Goal: Task Accomplishment & Management: Complete application form

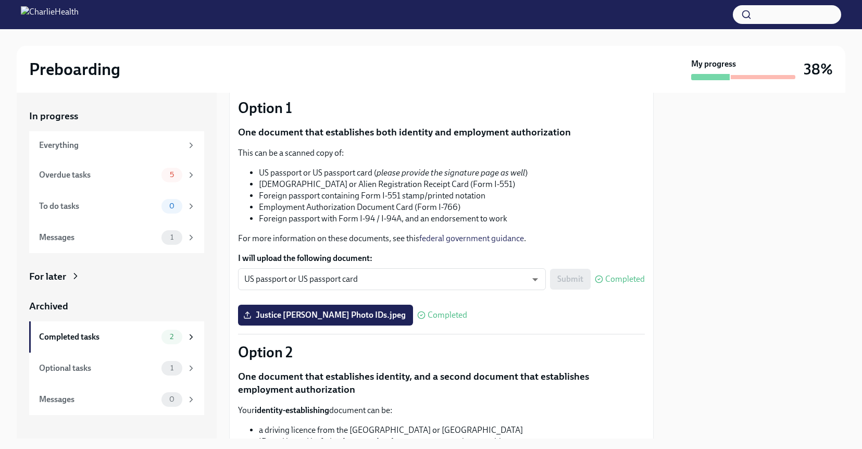
scroll to position [91, 0]
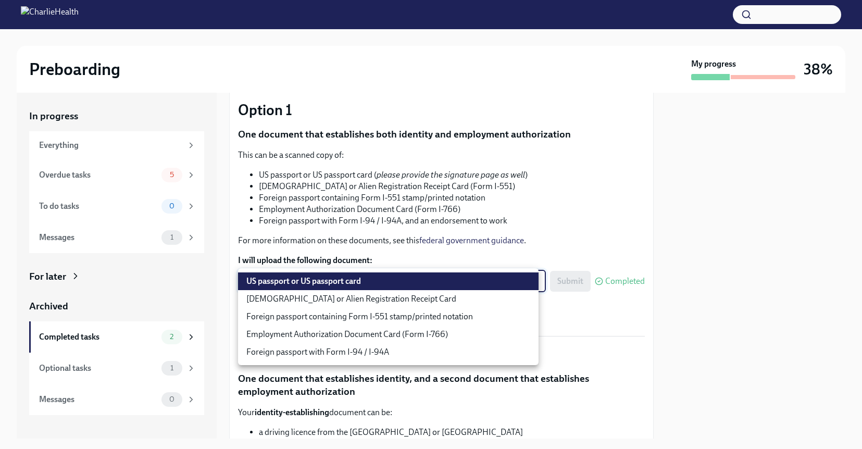
click at [351, 288] on body "Preboarding My progress 38% In progress Everything Overdue tasks 5 To do tasks …" at bounding box center [431, 224] width 862 height 449
click at [394, 257] on div at bounding box center [431, 224] width 862 height 449
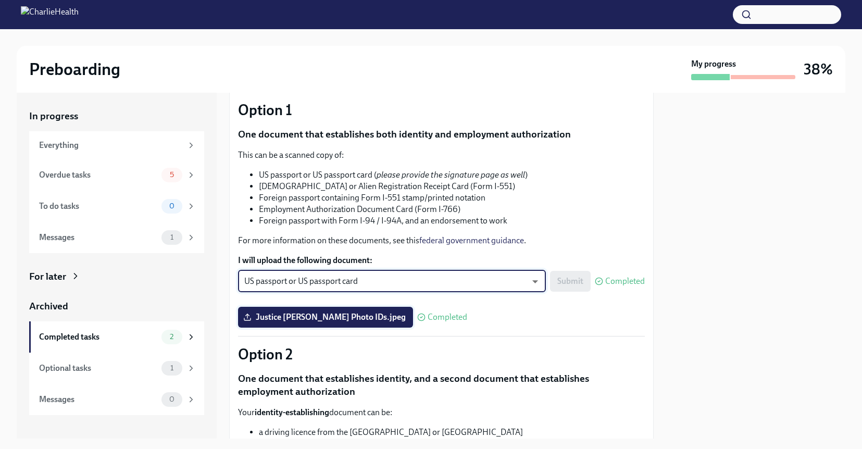
click at [354, 323] on label "Justice [PERSON_NAME] Photo IDs.jpeg" at bounding box center [325, 317] width 175 height 21
click at [0, 0] on input "Justice [PERSON_NAME] Photo IDs.jpeg" at bounding box center [0, 0] width 0 height 0
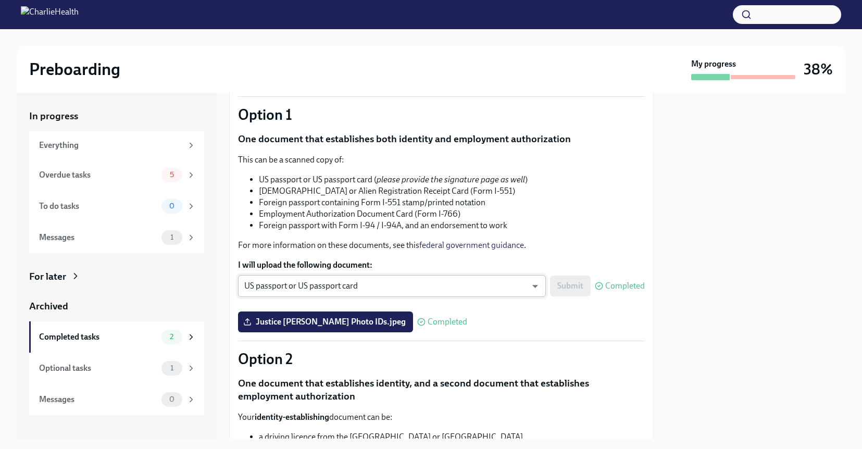
scroll to position [89, 0]
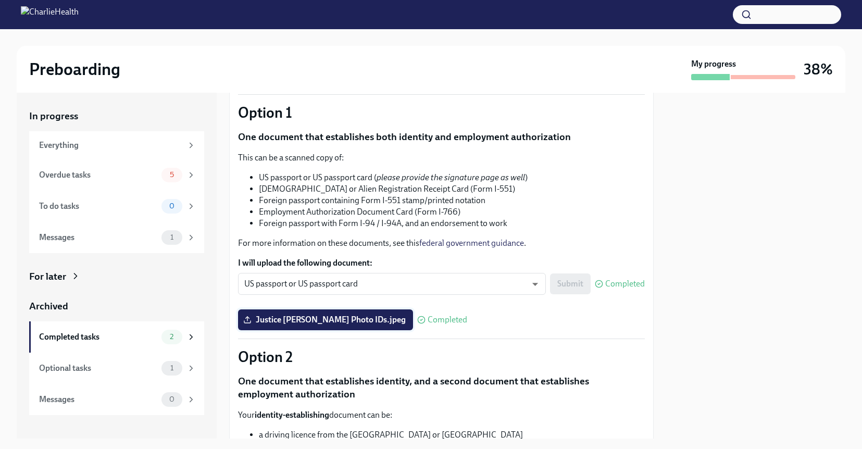
click at [335, 323] on span "Justice [PERSON_NAME] Photo IDs.jpeg" at bounding box center [325, 320] width 160 height 10
click at [0, 0] on input "Justice [PERSON_NAME] Photo IDs.jpeg" at bounding box center [0, 0] width 0 height 0
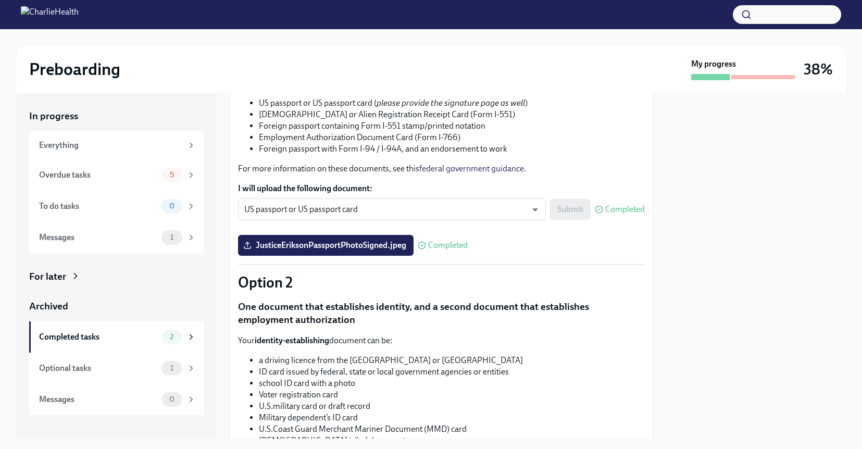
scroll to position [476, 0]
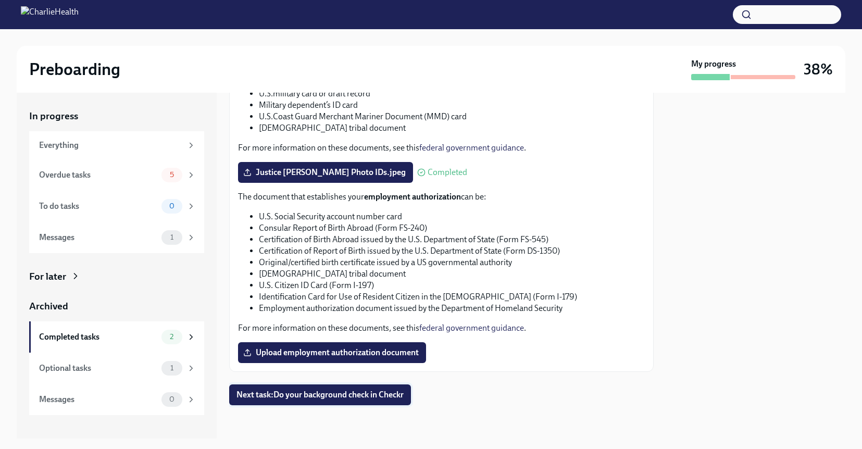
click at [362, 386] on button "Next task : Do your background check in Checkr" at bounding box center [320, 394] width 182 height 21
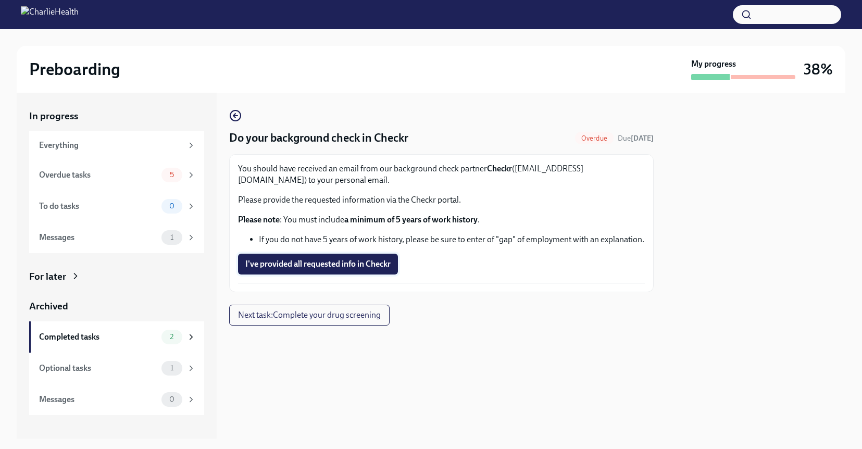
click at [386, 261] on span "I've provided all requested info in Checkr" at bounding box center [317, 264] width 145 height 10
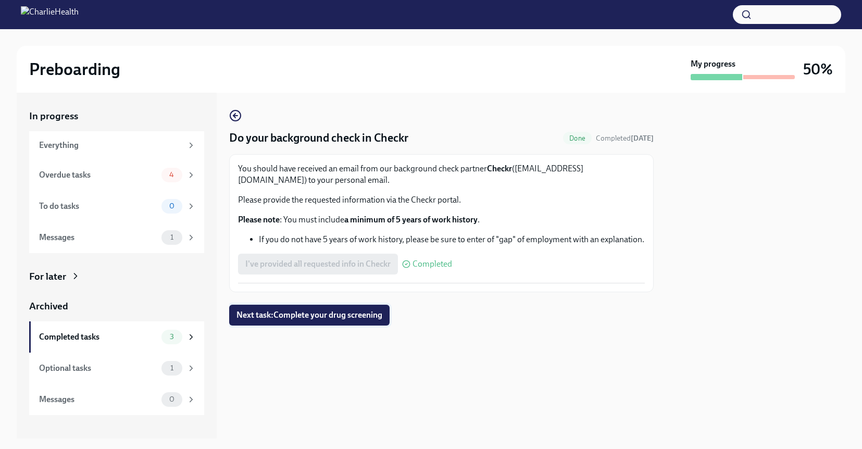
click at [356, 318] on span "Next task : Complete your drug screening" at bounding box center [309, 315] width 146 height 10
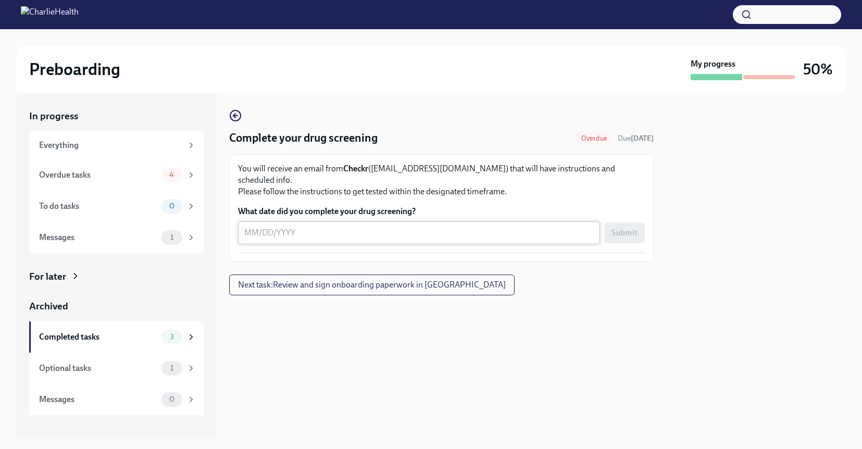
click at [464, 227] on textarea "What date did you complete your drug screening?" at bounding box center [418, 233] width 349 height 13
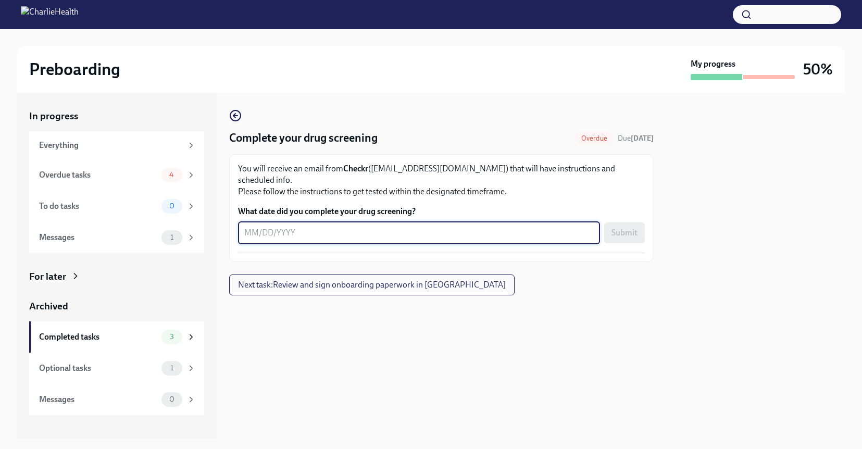
click at [265, 227] on textarea "What date did you complete your drug screening?" at bounding box center [418, 233] width 349 height 13
click at [266, 227] on textarea "What date did you complete your drug screening?" at bounding box center [418, 233] width 349 height 13
click at [289, 227] on textarea "What date did you complete your drug screening?" at bounding box center [418, 233] width 349 height 13
click at [538, 231] on div "x ​" at bounding box center [419, 232] width 362 height 23
type textarea "[DATE]"
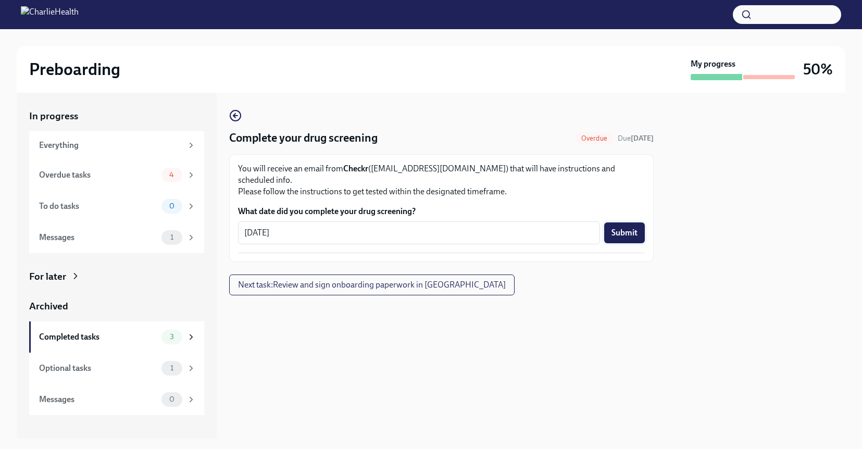
click at [638, 226] on button "Submit" at bounding box center [624, 232] width 41 height 21
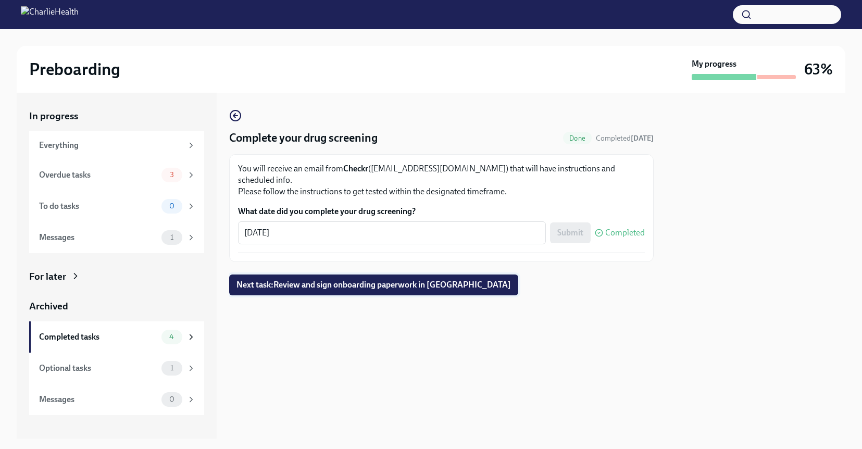
click at [428, 280] on span "Next task : Review and sign onboarding paperwork in [GEOGRAPHIC_DATA]" at bounding box center [373, 285] width 274 height 10
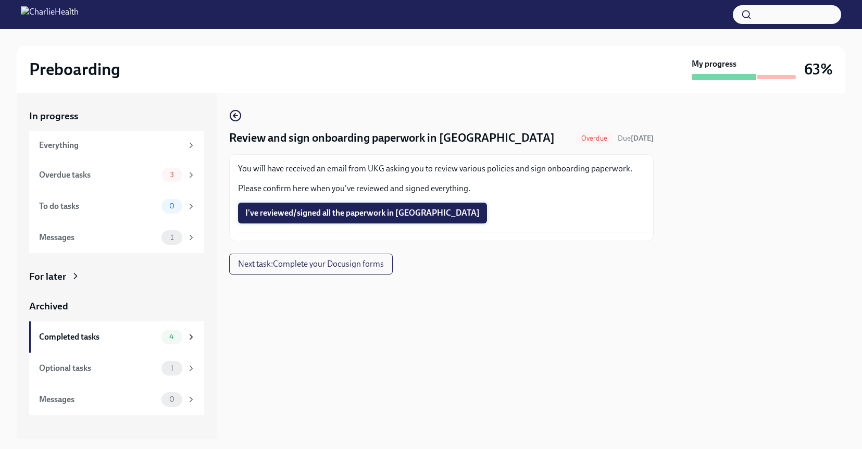
click at [395, 214] on span "I've reviewed/signed all the paperwork in [GEOGRAPHIC_DATA]" at bounding box center [362, 213] width 234 height 10
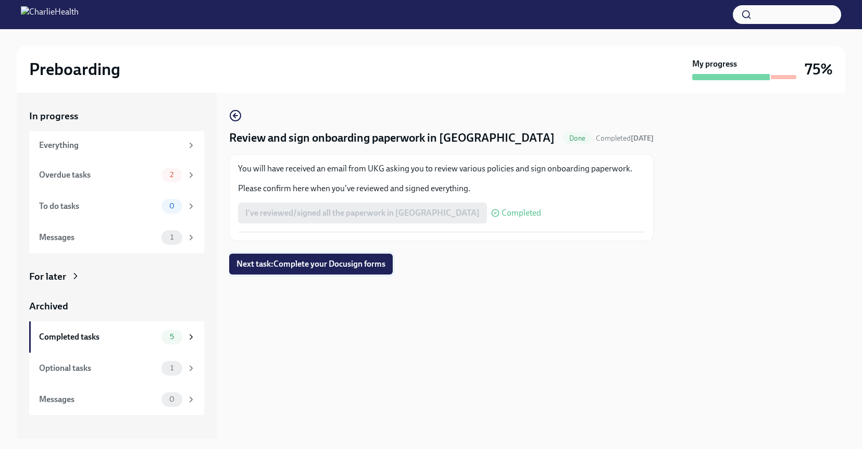
click at [380, 266] on span "Next task : Complete your Docusign forms" at bounding box center [310, 264] width 149 height 10
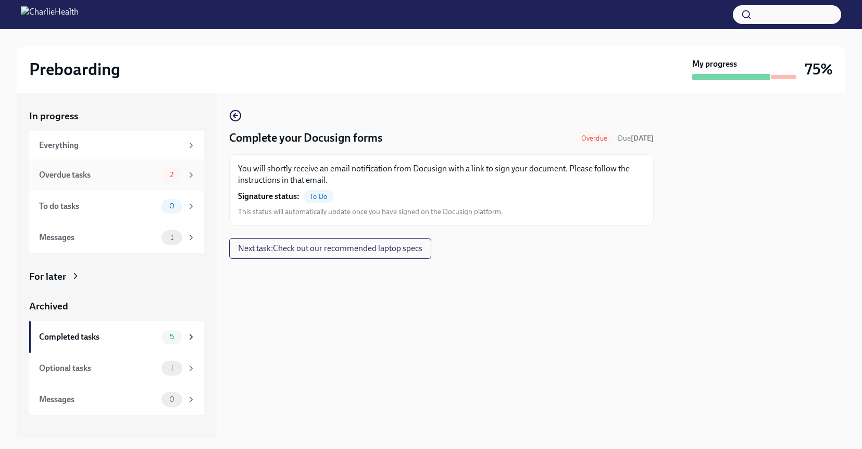
click at [167, 173] on span "2" at bounding box center [172, 175] width 16 height 8
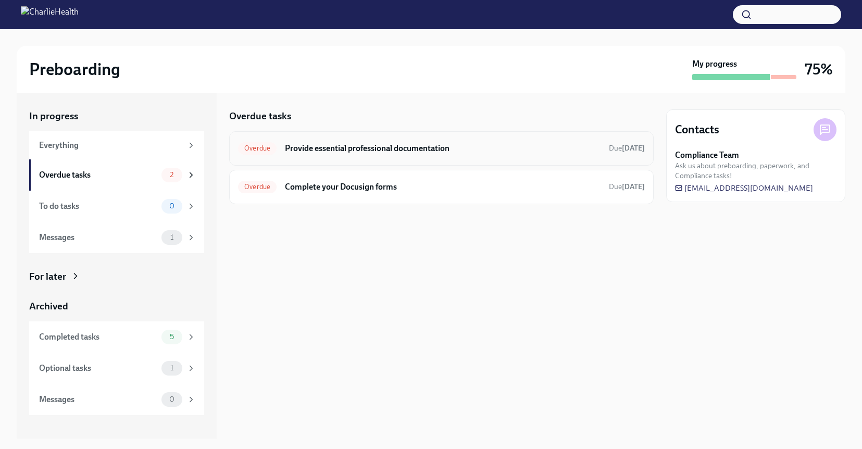
click at [433, 149] on h6 "Provide essential professional documentation" at bounding box center [443, 148] width 316 height 11
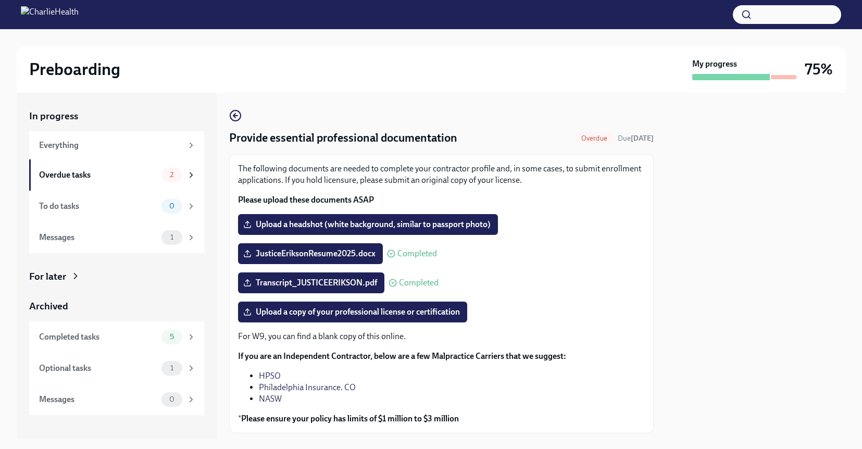
scroll to position [61, 0]
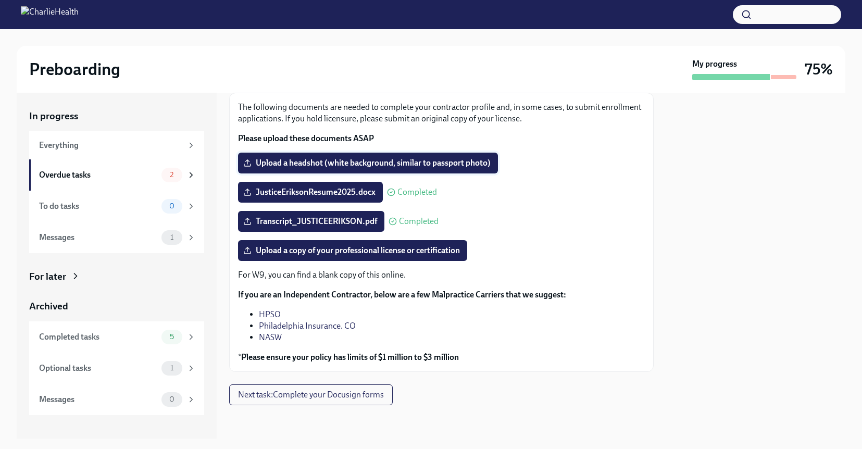
click at [352, 165] on span "Upload a headshot (white background, similar to passport photo)" at bounding box center [367, 163] width 245 height 10
click at [0, 0] on input "Upload a headshot (white background, similar to passport photo)" at bounding box center [0, 0] width 0 height 0
click at [305, 403] on button "Next task : Complete your Docusign forms" at bounding box center [311, 394] width 164 height 21
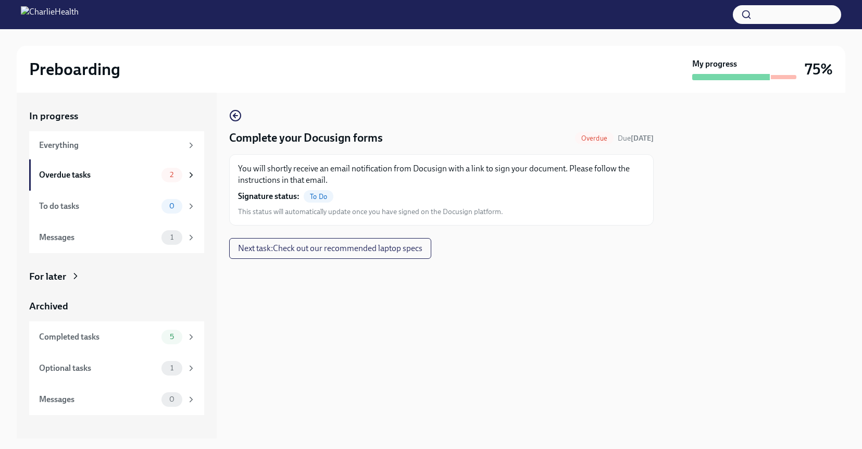
click at [320, 198] on span "To Do" at bounding box center [319, 197] width 30 height 8
click at [631, 134] on strong "[DATE]" at bounding box center [642, 138] width 23 height 9
drag, startPoint x: 436, startPoint y: 173, endPoint x: 518, endPoint y: 174, distance: 82.3
click at [519, 174] on p "You will shortly receive an email notification from Docusign with a link to sig…" at bounding box center [441, 174] width 407 height 23
click at [505, 185] on p "You will shortly receive an email notification from Docusign with a link to sig…" at bounding box center [441, 174] width 407 height 23
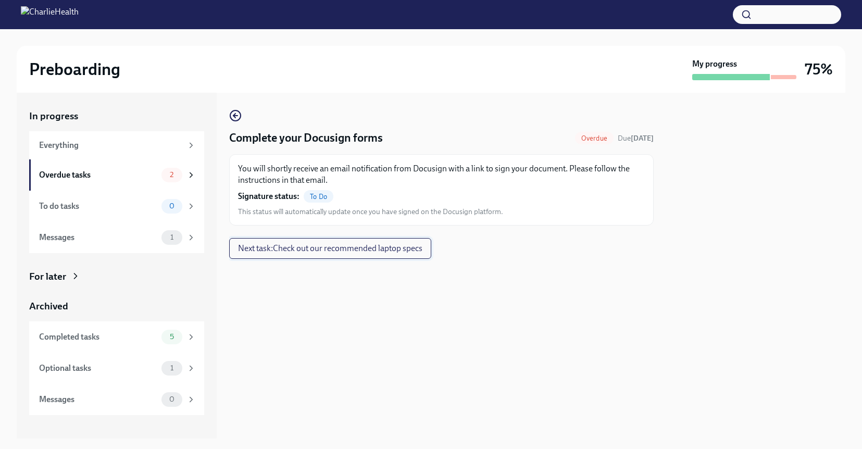
click at [387, 254] on button "Next task : Check out our recommended laptop specs" at bounding box center [330, 248] width 202 height 21
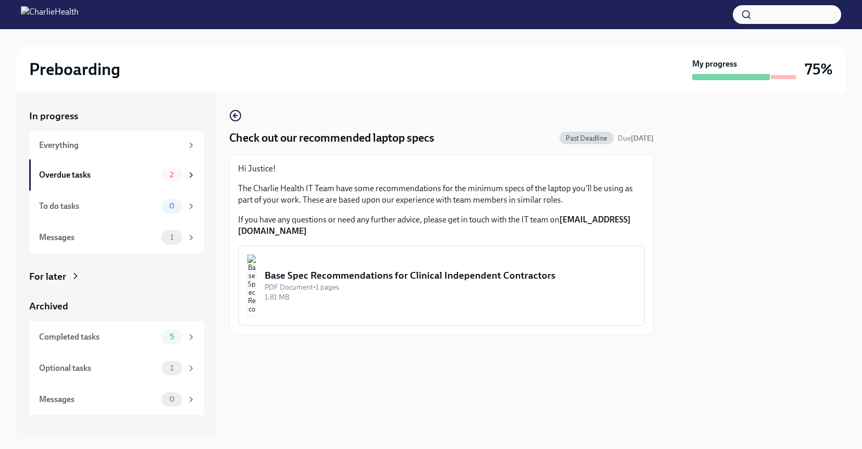
click at [501, 292] on div "1.81 MB" at bounding box center [450, 297] width 371 height 10
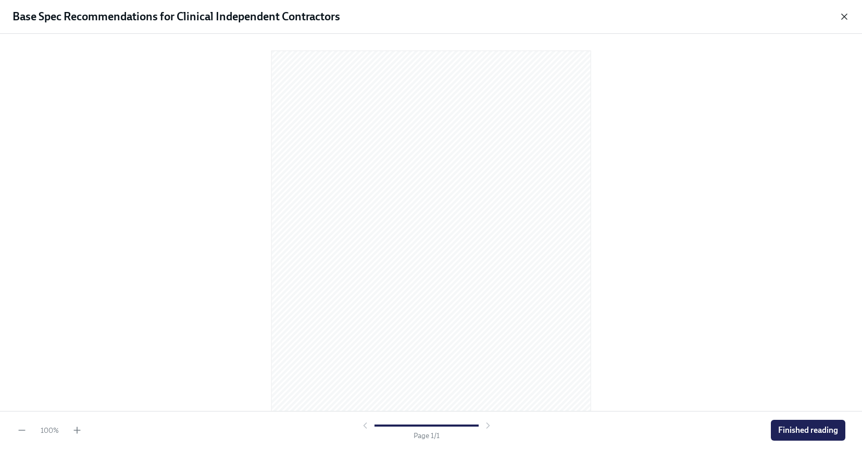
click at [846, 17] on icon "button" at bounding box center [844, 16] width 10 height 10
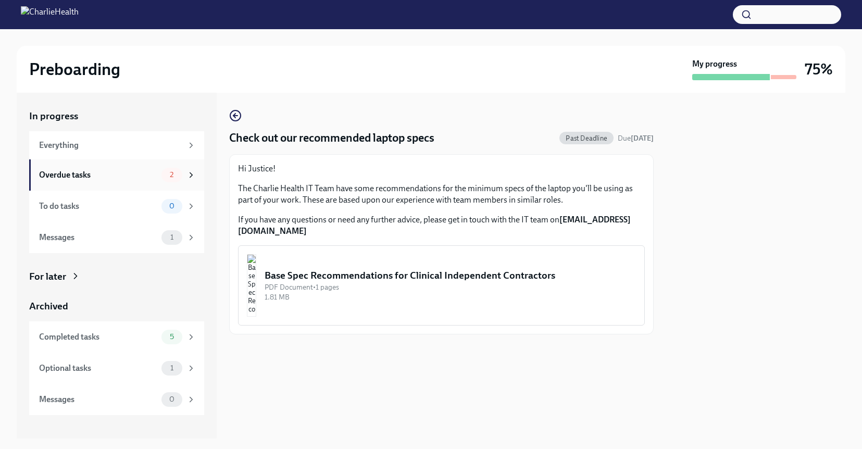
click at [130, 181] on div "Overdue tasks 2" at bounding box center [117, 175] width 157 height 15
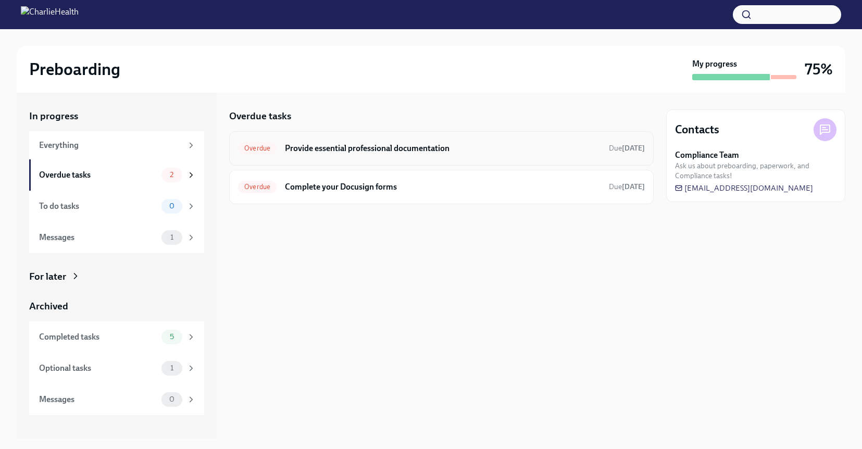
click at [253, 154] on div "Overdue" at bounding box center [257, 148] width 39 height 13
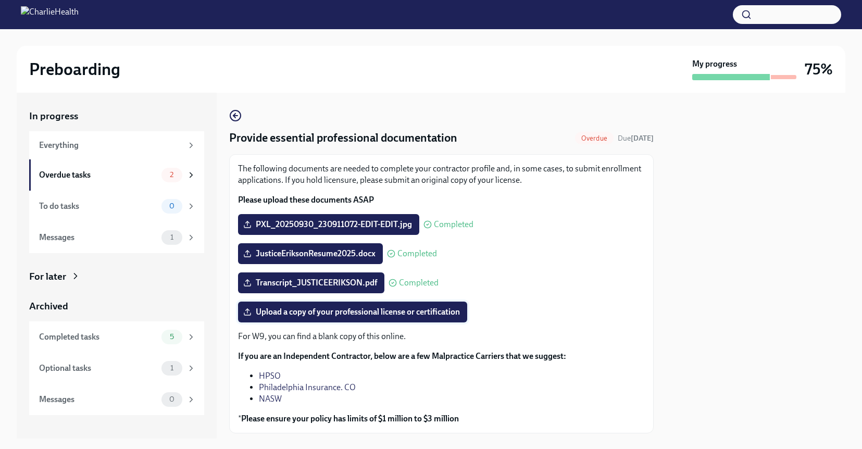
click at [371, 314] on span "Upload a copy of your professional license or certification" at bounding box center [352, 312] width 215 height 10
click at [0, 0] on input "Upload a copy of your professional license or certification" at bounding box center [0, 0] width 0 height 0
click at [126, 174] on div "Overdue tasks" at bounding box center [98, 174] width 118 height 11
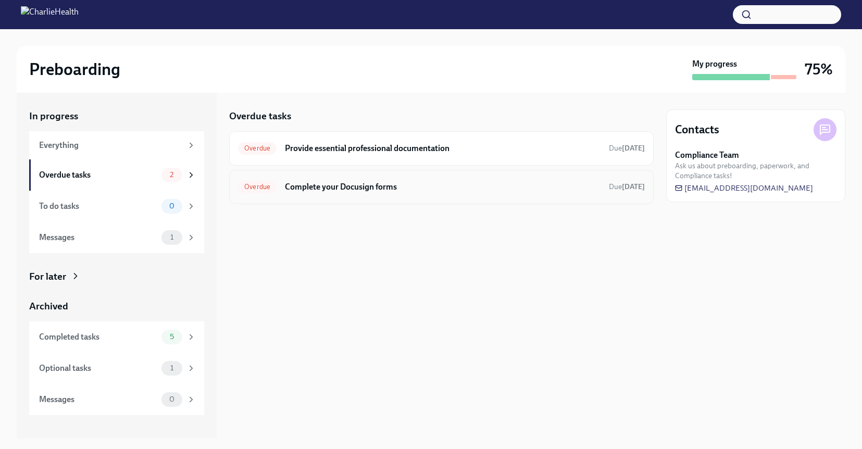
click at [413, 184] on h6 "Complete your Docusign forms" at bounding box center [443, 186] width 316 height 11
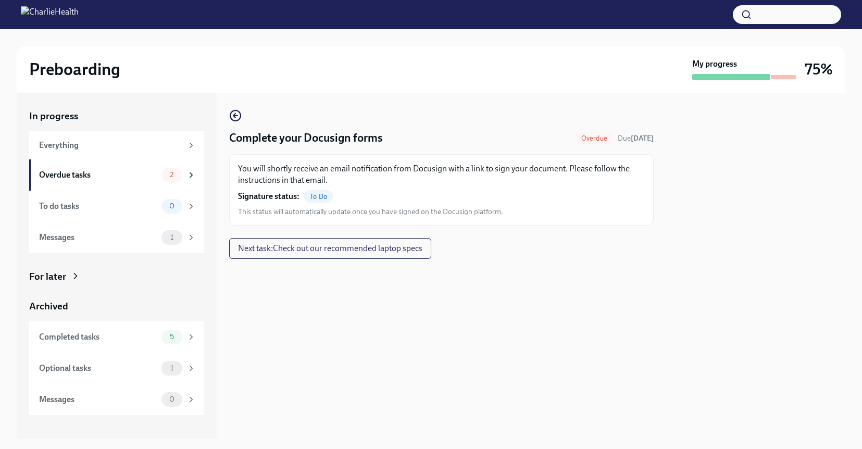
click at [322, 199] on span "To Do" at bounding box center [319, 197] width 30 height 8
click at [307, 180] on p "You will shortly receive an email notification from Docusign with a link to sig…" at bounding box center [441, 174] width 407 height 23
click at [102, 363] on div "Optional tasks" at bounding box center [98, 368] width 118 height 11
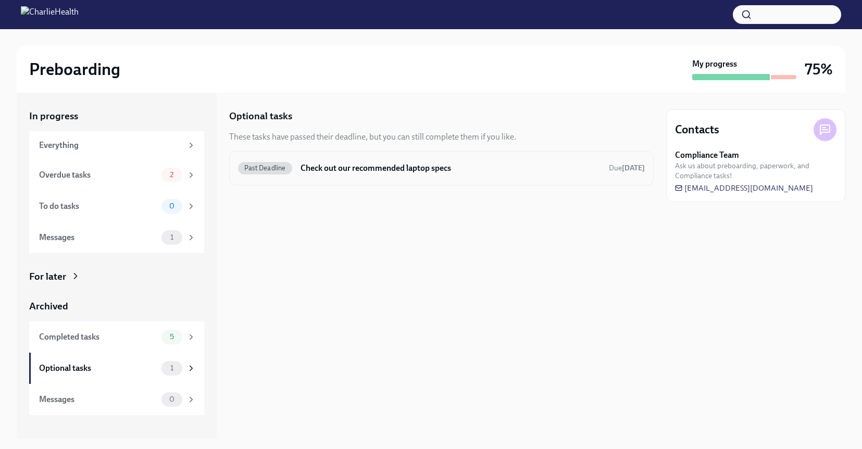
click at [403, 177] on div "Past Deadline Check out our recommended laptop specs Due [DATE]" at bounding box center [441, 168] width 424 height 34
click at [316, 167] on h6 "Check out our recommended laptop specs" at bounding box center [451, 168] width 300 height 11
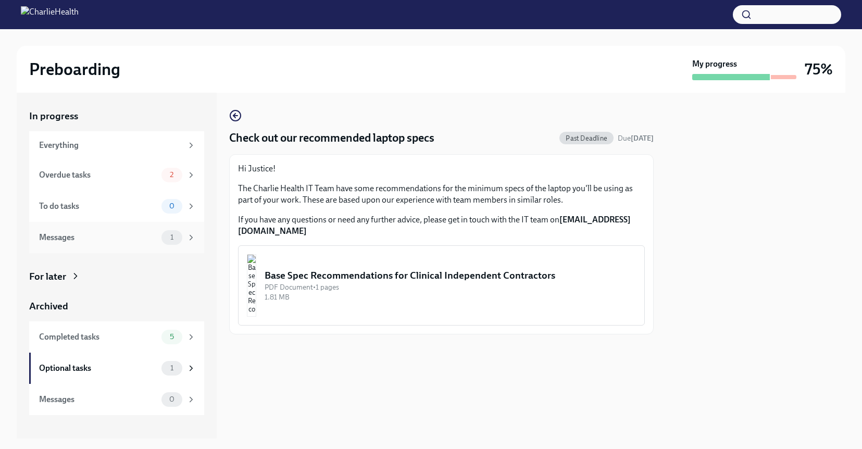
click at [109, 231] on div "Messages 1" at bounding box center [117, 237] width 157 height 15
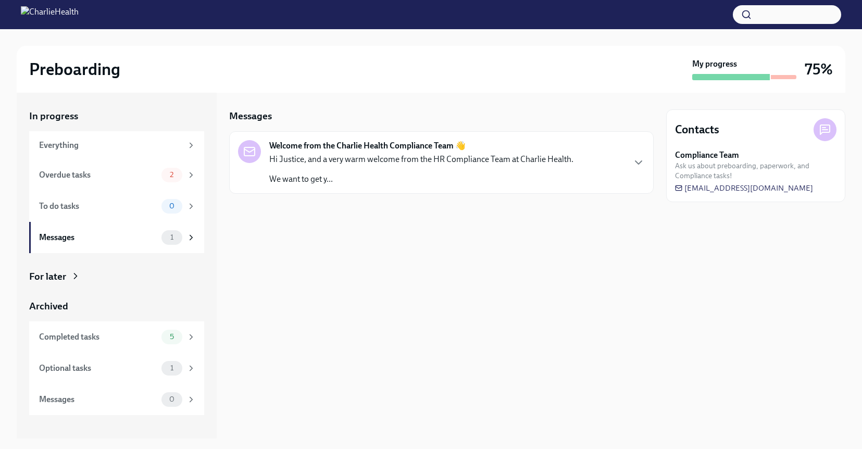
click at [429, 171] on div "Hi Justice, and a very warm welcome from the HR Compliance Team at Charlie Heal…" at bounding box center [421, 169] width 304 height 31
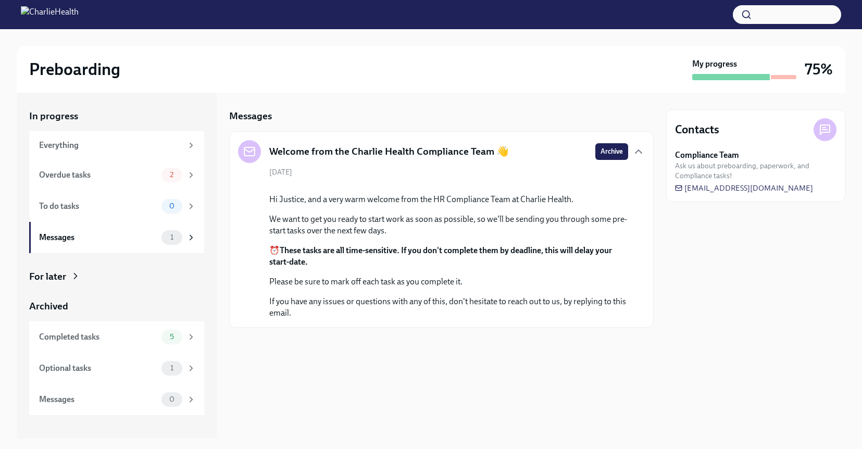
scroll to position [23, 0]
drag, startPoint x: 466, startPoint y: 374, endPoint x: 523, endPoint y: 383, distance: 57.4
click at [523, 319] on p "If you have any issues or questions with any of this, don't hesitate to reach o…" at bounding box center [448, 307] width 359 height 23
drag, startPoint x: 405, startPoint y: 124, endPoint x: 535, endPoint y: 153, distance: 133.4
click at [535, 153] on div "Welcome from the Charlie Health Compliance Team 👋 Archive [DATE] Hi Justice, an…" at bounding box center [441, 229] width 407 height 179
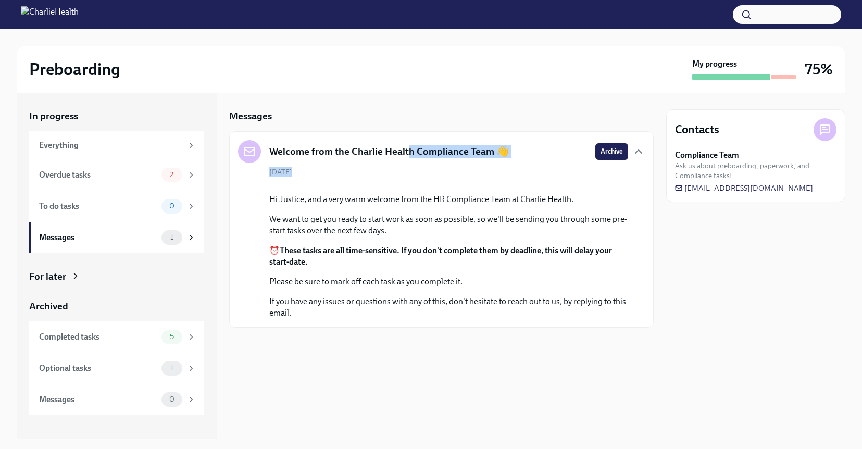
click at [514, 140] on div "Welcome from the Charlie Health Compliance Team 👋 Archive" at bounding box center [441, 151] width 407 height 23
click at [479, 145] on h5 "Welcome from the Charlie Health Compliance Team 👋" at bounding box center [389, 152] width 240 height 14
drag, startPoint x: 491, startPoint y: 128, endPoint x: 271, endPoint y: 126, distance: 219.8
click at [271, 145] on h5 "Welcome from the Charlie Health Compliance Team 👋" at bounding box center [389, 152] width 240 height 14
copy h5 "Welcome from the Charlie Health Compliance Team"
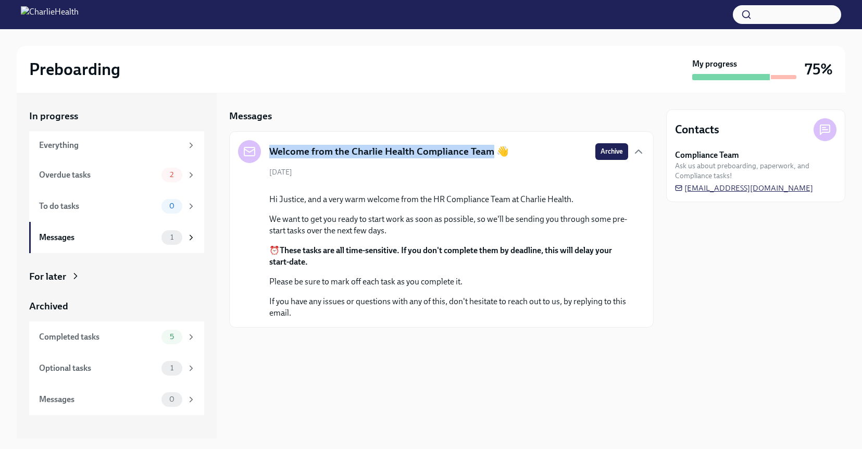
click at [756, 190] on span "[EMAIL_ADDRESS][DOMAIN_NAME]" at bounding box center [744, 188] width 138 height 10
drag, startPoint x: 673, startPoint y: 187, endPoint x: 767, endPoint y: 192, distance: 93.9
click at [768, 192] on div "Contacts Compliance Team Ask us about preboarding, paperwork, and Compliance ta…" at bounding box center [755, 155] width 179 height 93
click at [120, 173] on div "Overdue tasks" at bounding box center [98, 174] width 118 height 11
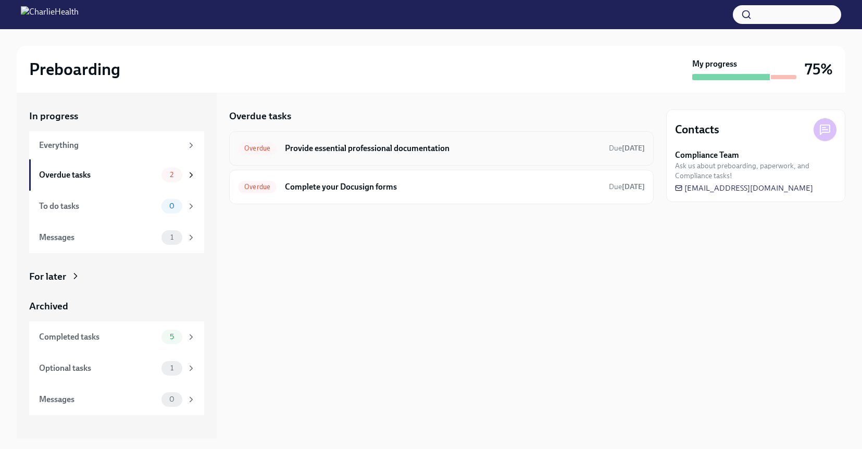
click at [458, 156] on div "Overdue Provide essential professional documentation Due [DATE]" at bounding box center [441, 148] width 407 height 17
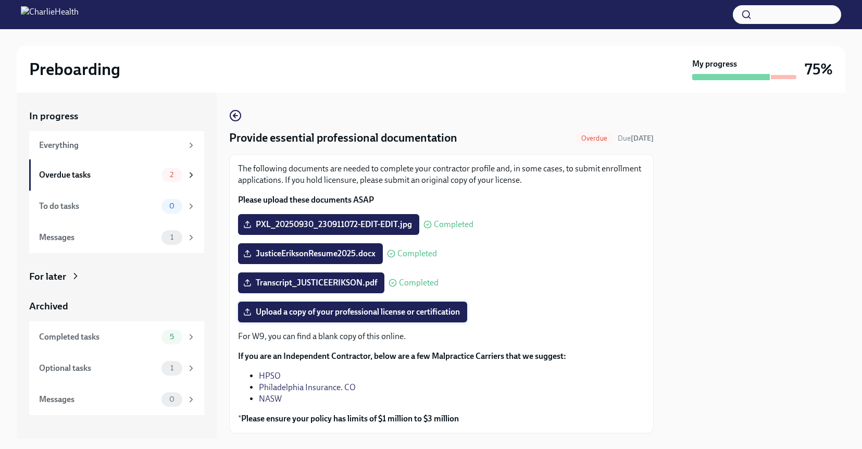
click at [335, 312] on span "Upload a copy of your professional license or certification" at bounding box center [352, 312] width 215 height 10
click at [0, 0] on input "Upload a copy of your professional license or certification" at bounding box center [0, 0] width 0 height 0
click at [299, 320] on label "Upload a copy of your professional license or certification" at bounding box center [352, 312] width 229 height 21
click at [0, 0] on input "Upload a copy of your professional license or certification" at bounding box center [0, 0] width 0 height 0
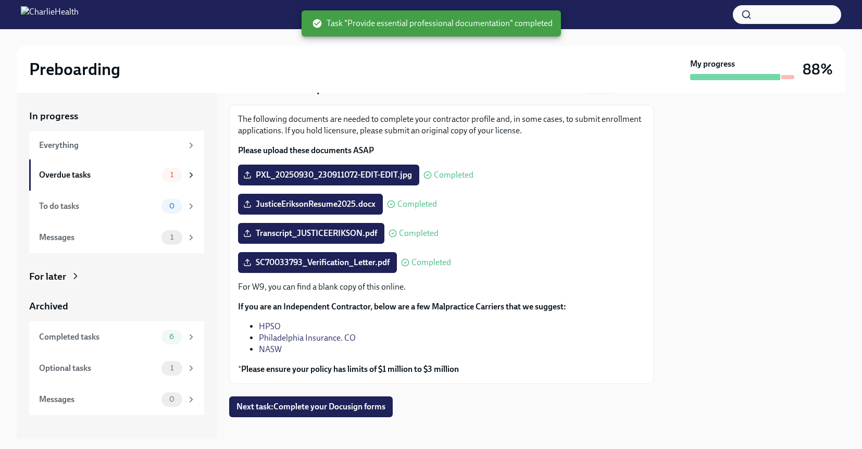
scroll to position [61, 0]
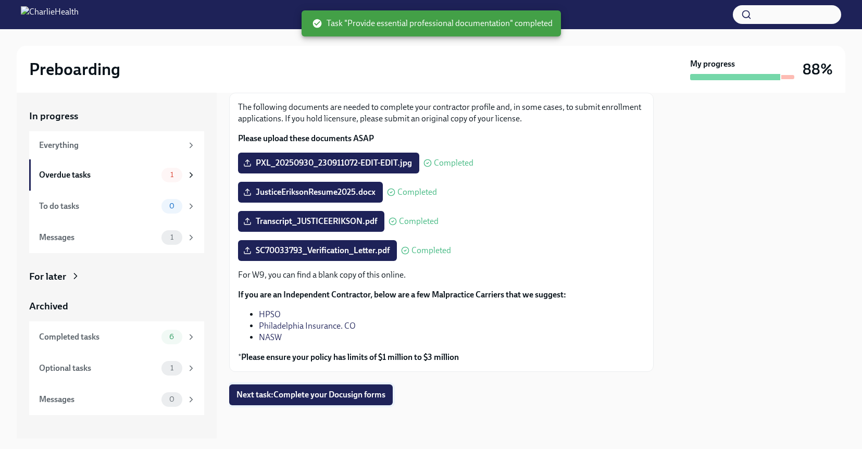
click at [361, 402] on button "Next task : Complete your Docusign forms" at bounding box center [311, 394] width 164 height 21
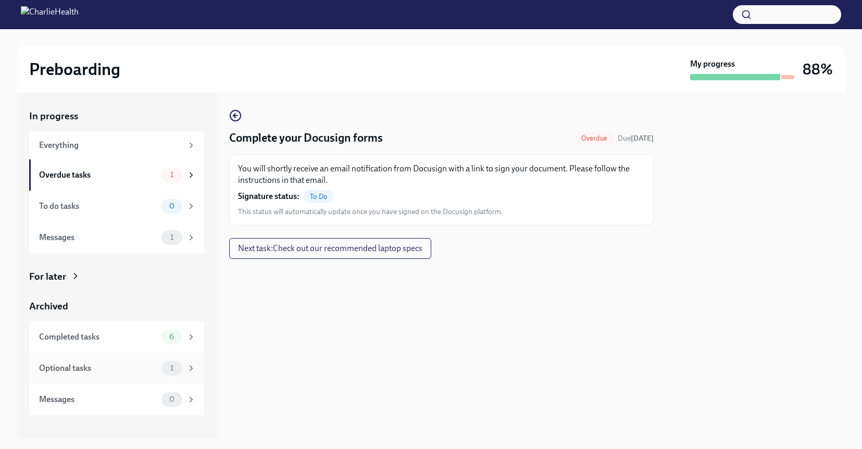
click at [118, 370] on div "Optional tasks" at bounding box center [98, 368] width 118 height 11
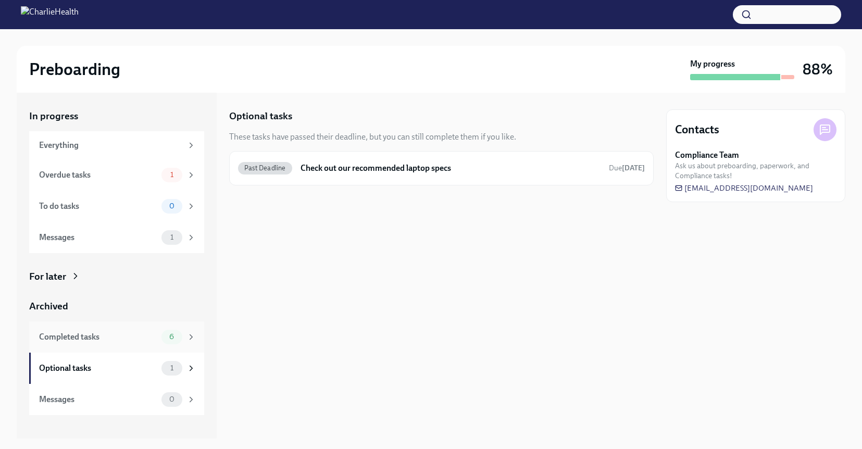
click at [119, 339] on div "Completed tasks" at bounding box center [98, 336] width 118 height 11
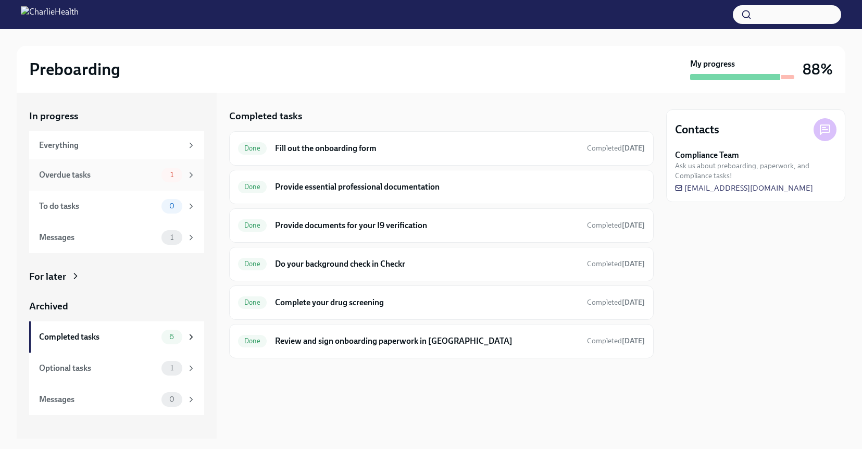
click at [111, 179] on div "Overdue tasks" at bounding box center [98, 174] width 118 height 11
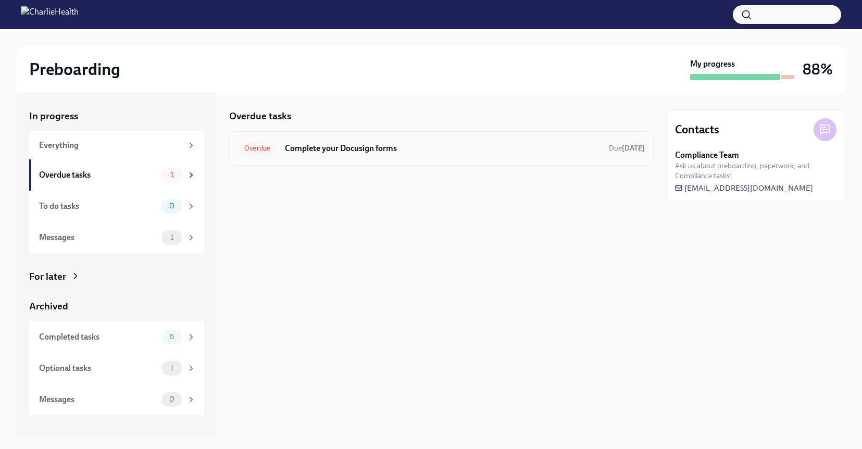
click at [408, 159] on div "Overdue Complete your Docusign forms Due [DATE]" at bounding box center [441, 148] width 424 height 34
click at [257, 146] on span "Overdue" at bounding box center [257, 148] width 39 height 8
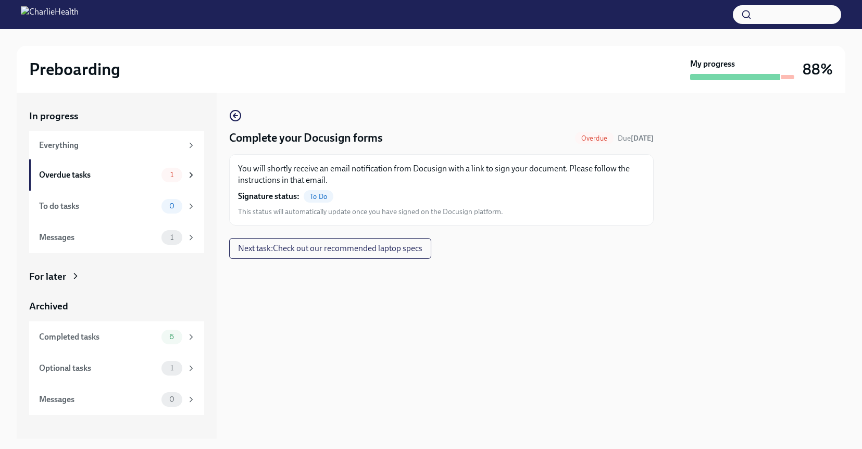
click at [73, 71] on h2 "Preboarding" at bounding box center [74, 69] width 91 height 21
click at [62, 279] on div "For later" at bounding box center [47, 277] width 37 height 14
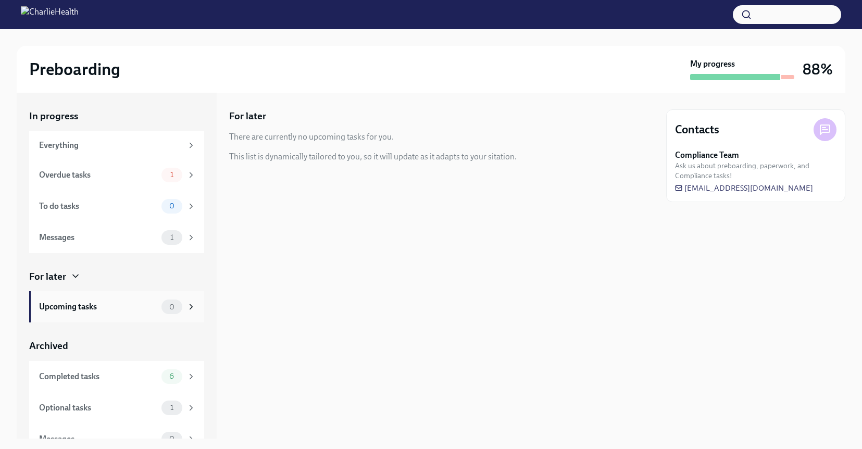
click at [141, 312] on div "Upcoming tasks" at bounding box center [98, 306] width 118 height 11
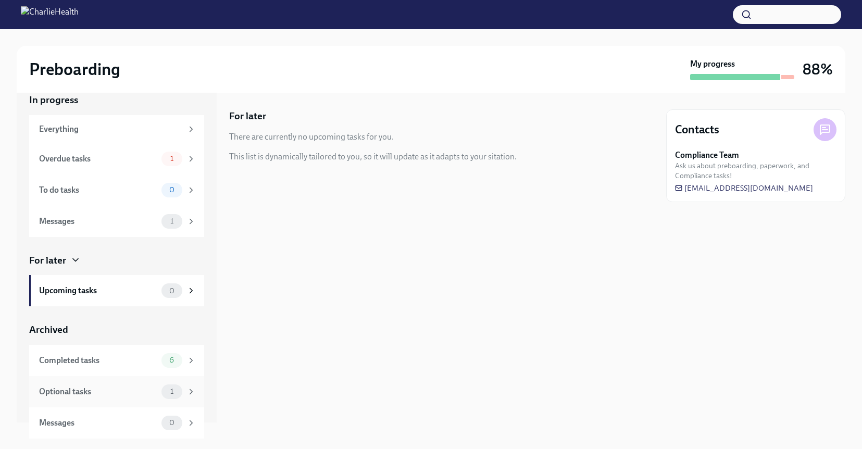
click at [125, 389] on div "Optional tasks" at bounding box center [98, 391] width 118 height 11
